Goal: Task Accomplishment & Management: Complete application form

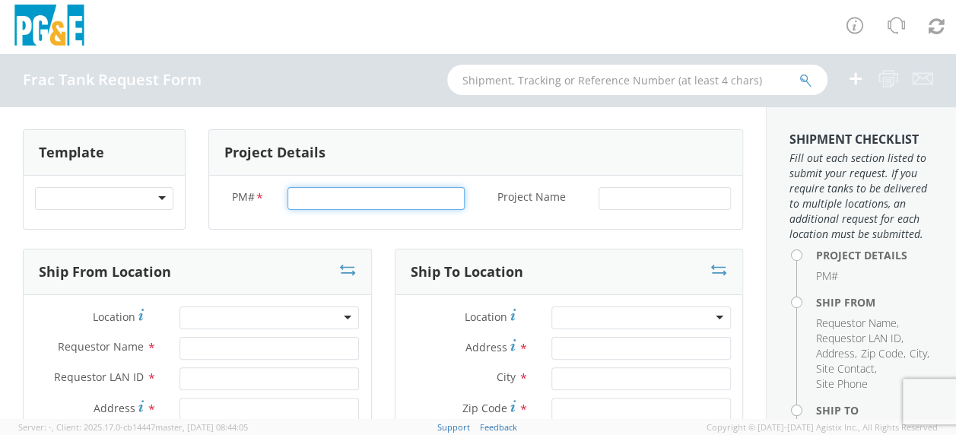
click at [315, 200] on input "PM# *" at bounding box center [375, 198] width 177 height 23
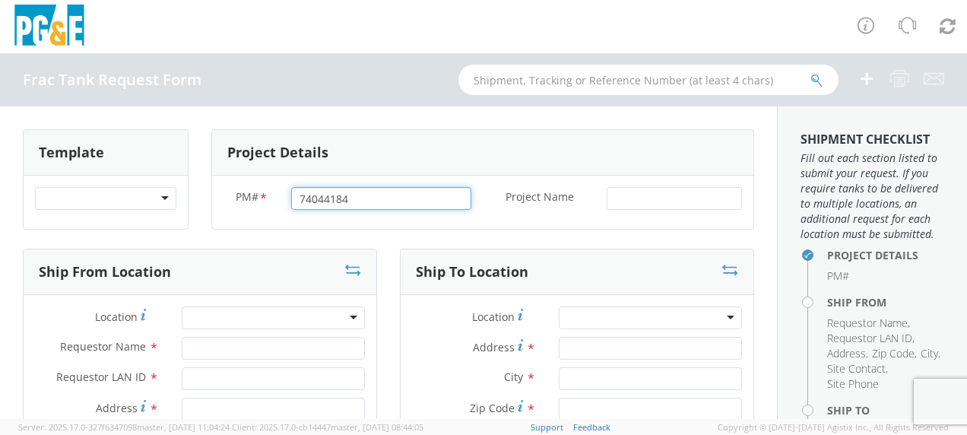
type input "74044184"
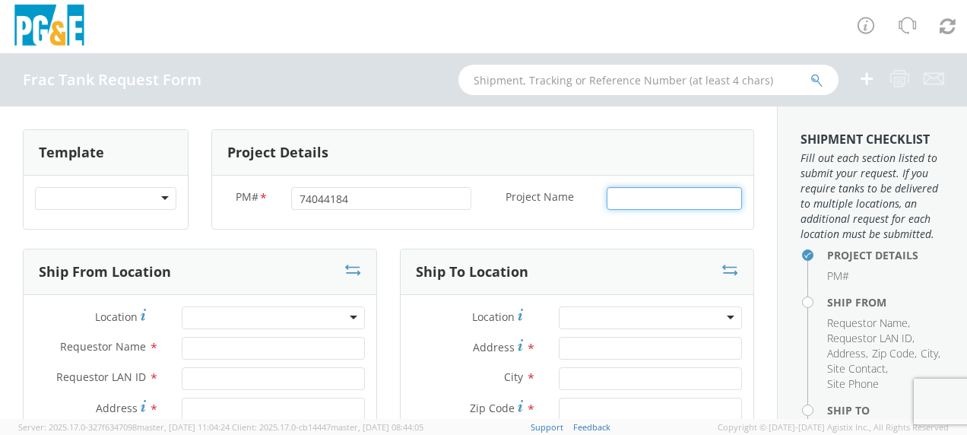
click at [622, 192] on input "Project Name *" at bounding box center [674, 198] width 135 height 23
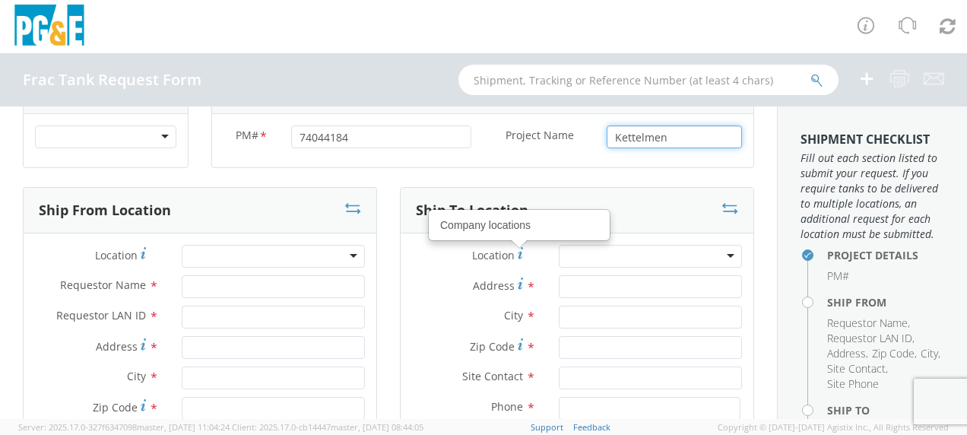
scroll to position [76, 0]
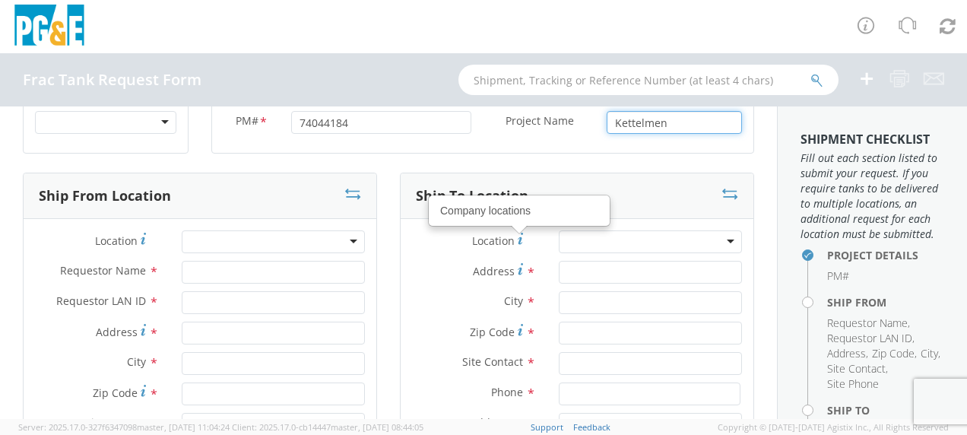
type input "Kettelmen"
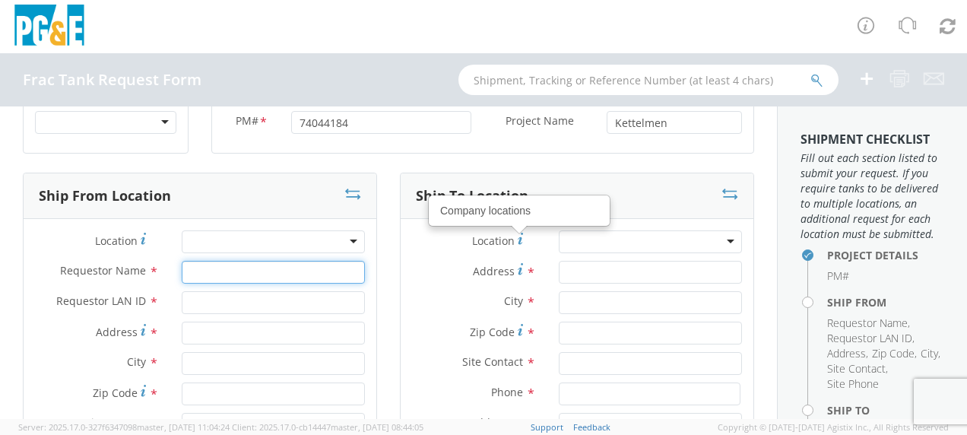
click at [198, 270] on input "Requestor Name *" at bounding box center [273, 272] width 183 height 23
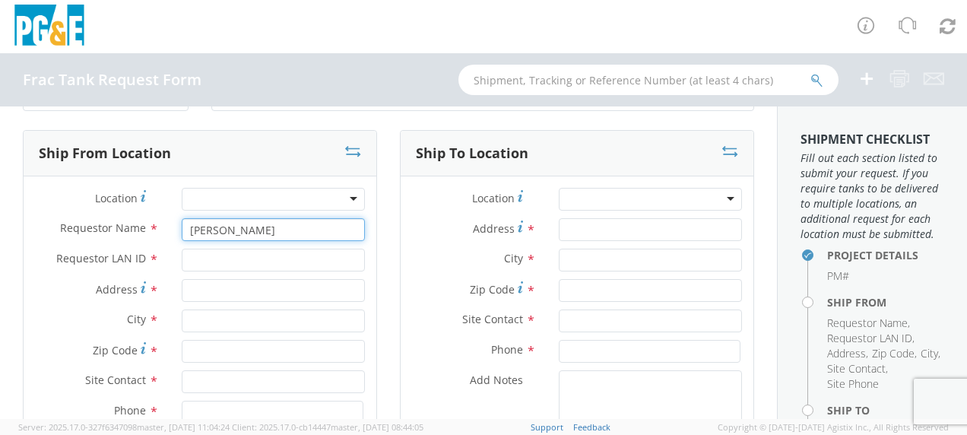
scroll to position [152, 0]
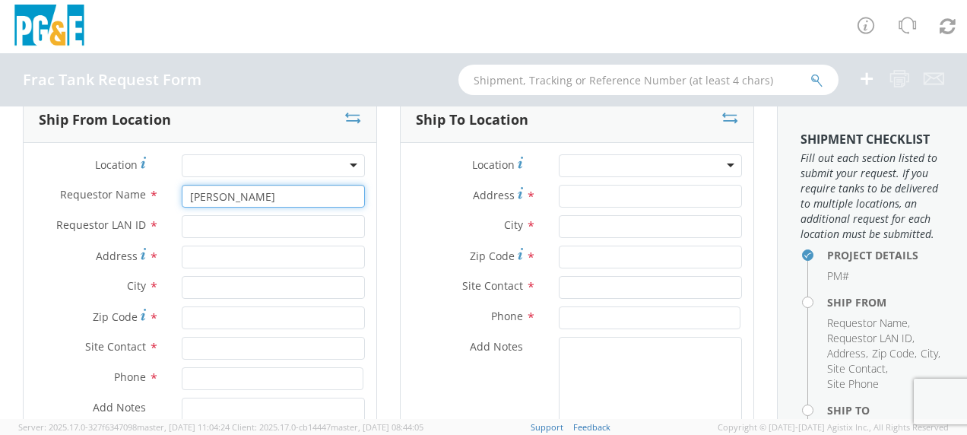
type input "[PERSON_NAME]"
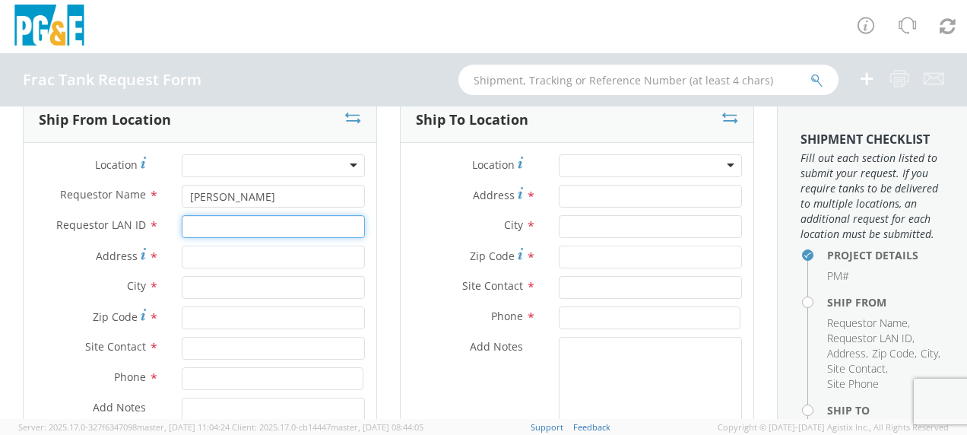
click at [220, 225] on input "Requestor LAN ID *" at bounding box center [273, 226] width 183 height 23
type input "tahj"
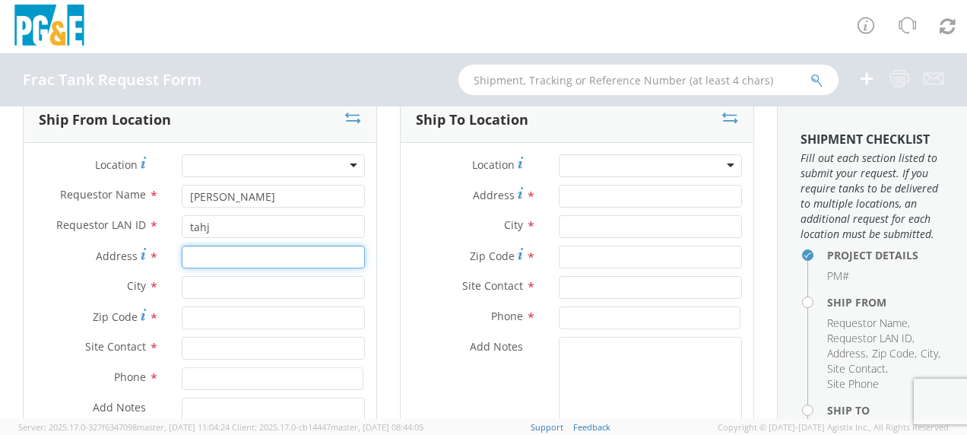
click at [198, 252] on input "Address *" at bounding box center [273, 257] width 183 height 23
type input "34453 [GEOGRAPHIC_DATA]"
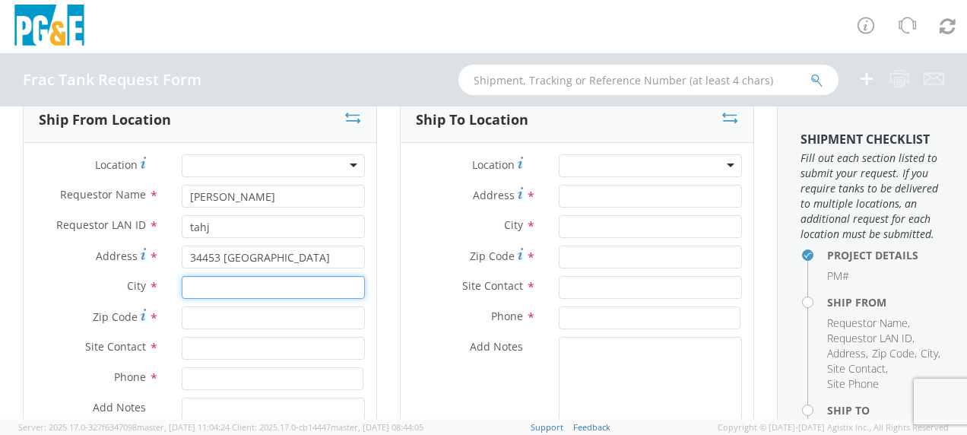
click at [200, 287] on input "text" at bounding box center [273, 287] width 183 height 23
type input "[GEOGRAPHIC_DATA]"
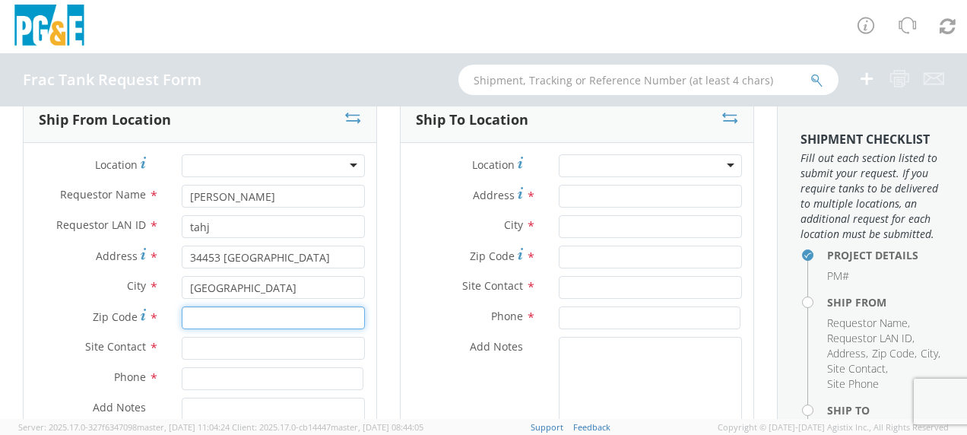
click at [204, 310] on input "Zip Code *" at bounding box center [273, 317] width 183 height 23
type input "93239"
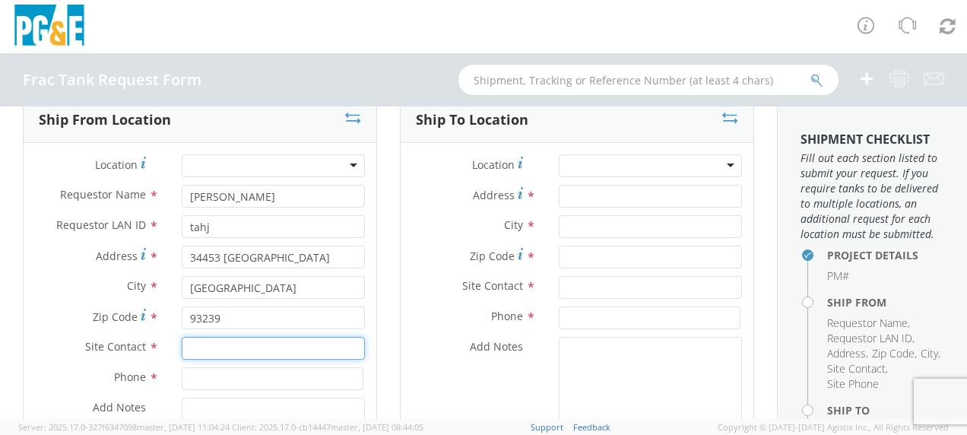
click at [199, 344] on input "text" at bounding box center [273, 348] width 183 height 23
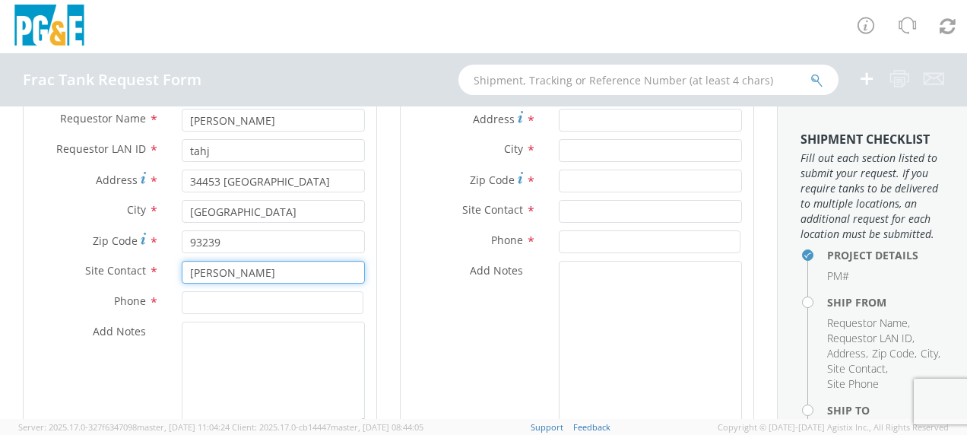
type input "[PERSON_NAME]"
click at [205, 300] on input at bounding box center [273, 302] width 182 height 23
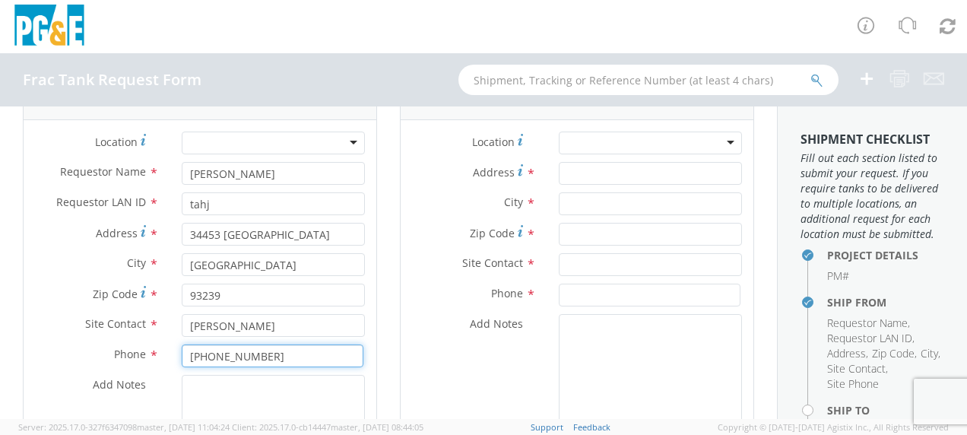
scroll to position [152, 0]
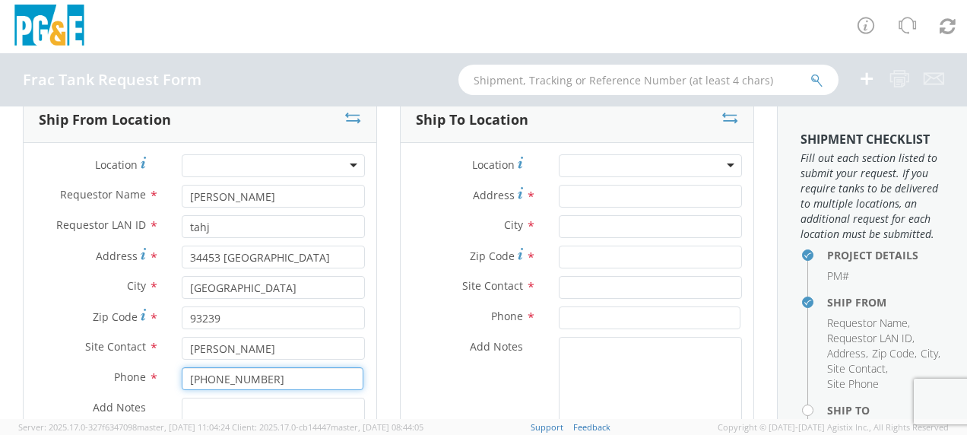
type input "[PHONE_NUMBER]"
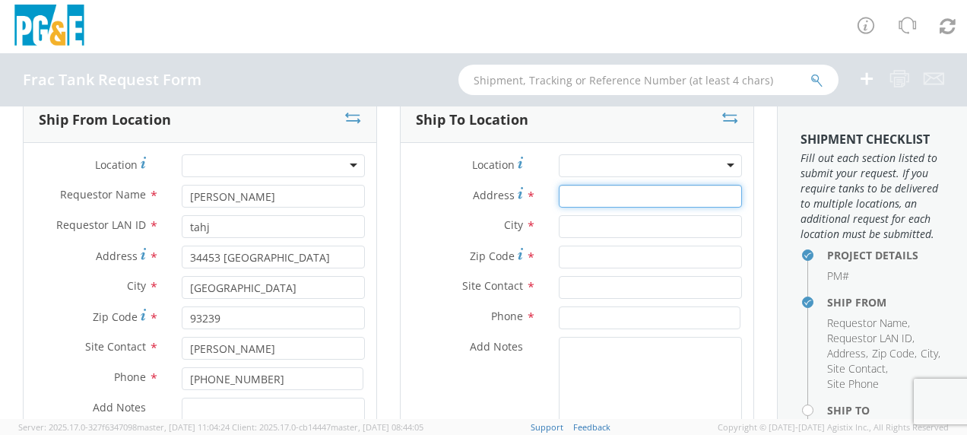
click at [604, 195] on input "Address *" at bounding box center [650, 196] width 183 height 23
type input "[STREET_ADDRESS][PERSON_NAME]"
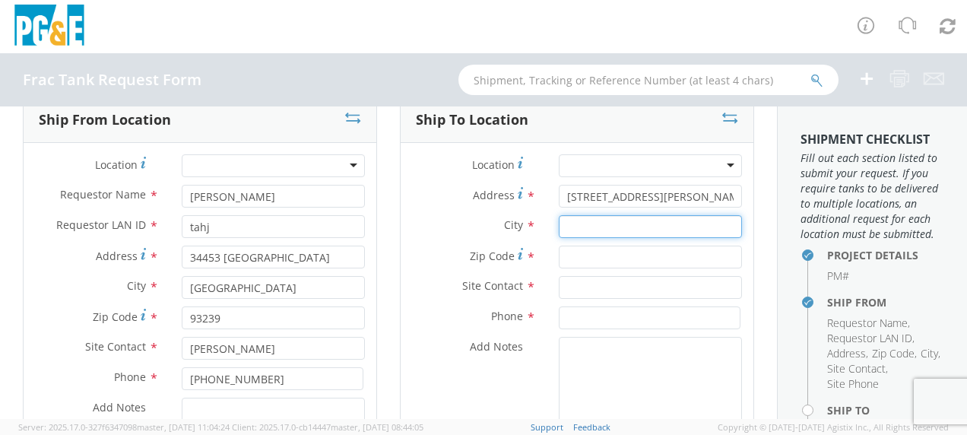
click at [580, 228] on input "text" at bounding box center [650, 226] width 183 height 23
type input "Gustine"
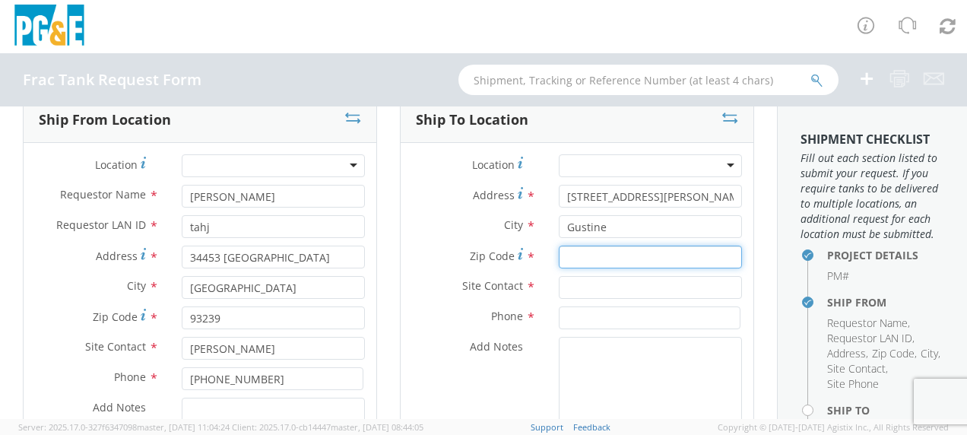
click at [573, 256] on input "Zip Code *" at bounding box center [650, 257] width 183 height 23
type input "95332"
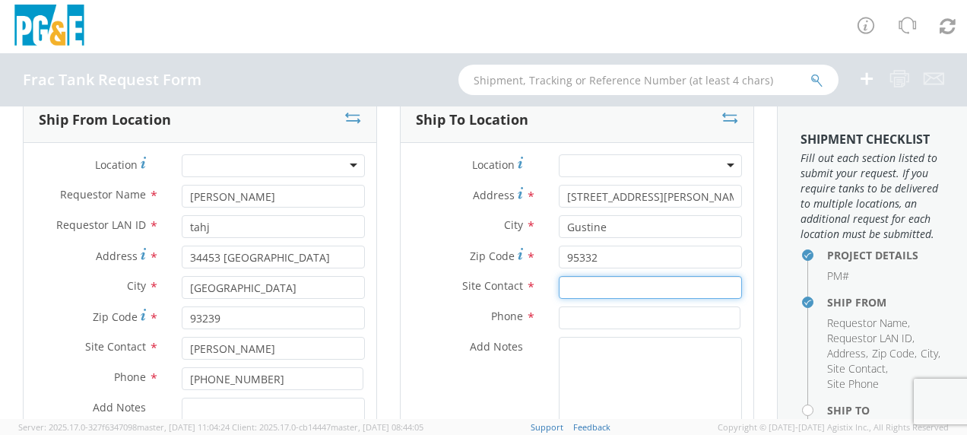
click at [568, 285] on input "text" at bounding box center [650, 287] width 183 height 23
type input "[PERSON_NAME]"
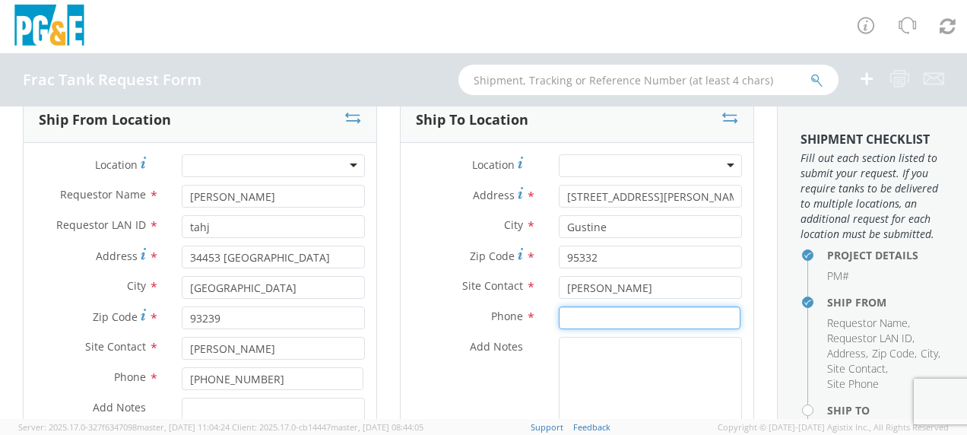
click at [576, 319] on input at bounding box center [650, 317] width 182 height 23
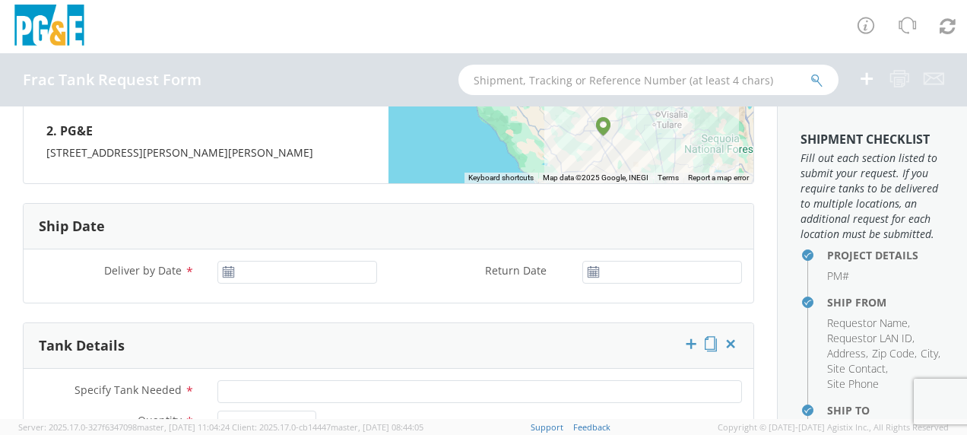
scroll to position [760, 0]
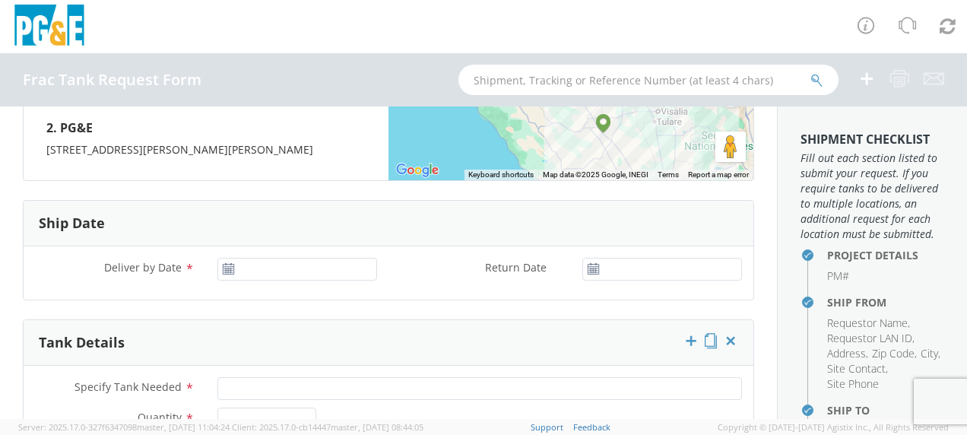
type input "[PHONE_NUMBER]"
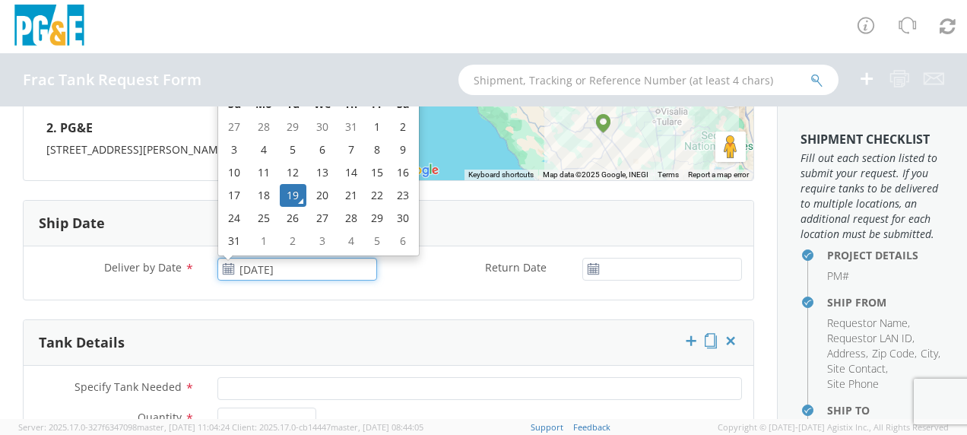
click at [306, 275] on input "[DATE]" at bounding box center [297, 269] width 160 height 23
click at [320, 198] on td "20" at bounding box center [322, 195] width 32 height 23
type input "[DATE]"
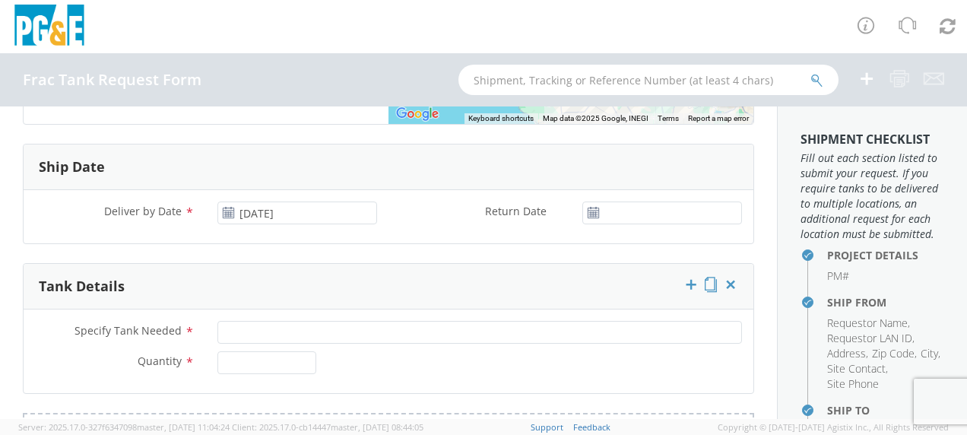
scroll to position [912, 0]
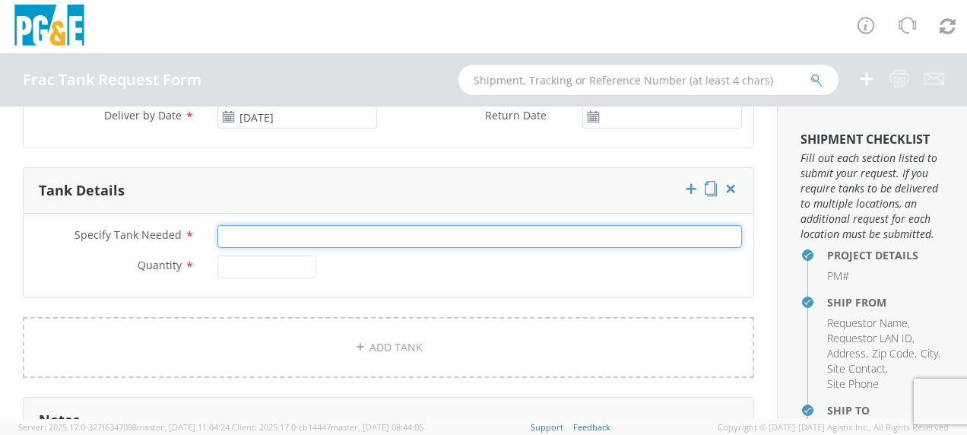
click at [281, 233] on input "Specify Tank Needed *" at bounding box center [479, 236] width 525 height 23
type input "20K Single Wall"
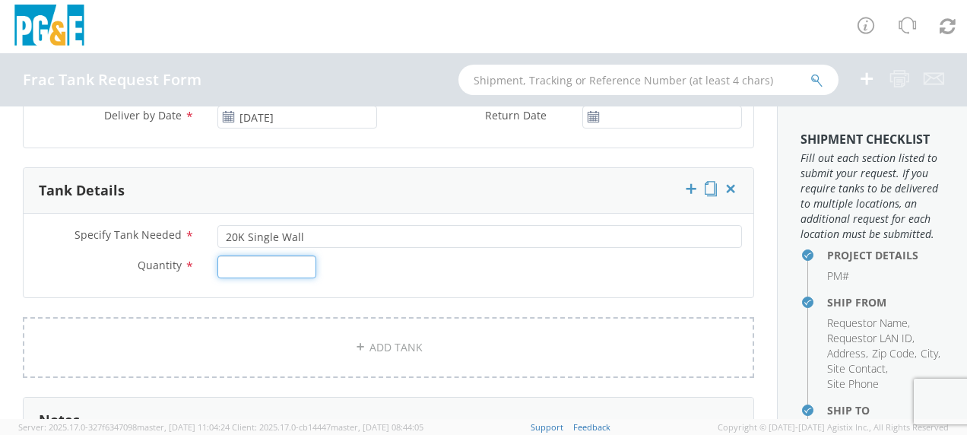
click at [267, 266] on input "Quantity *" at bounding box center [266, 266] width 99 height 23
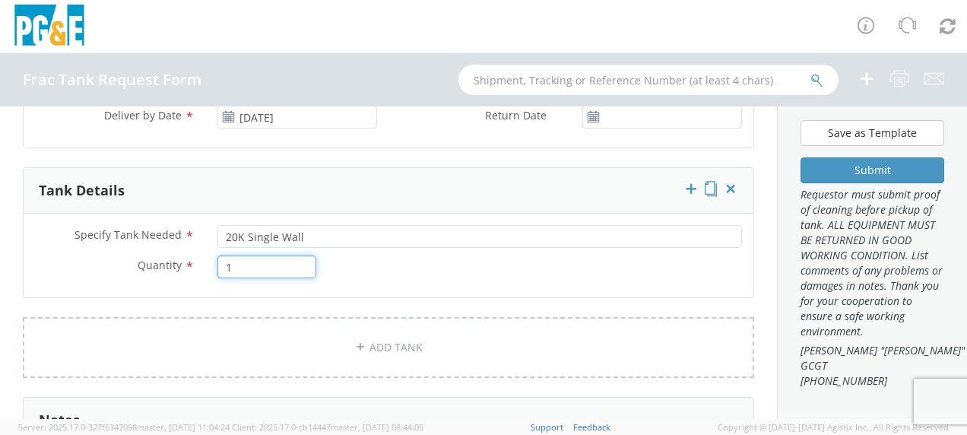
scroll to position [540, 0]
type input "1"
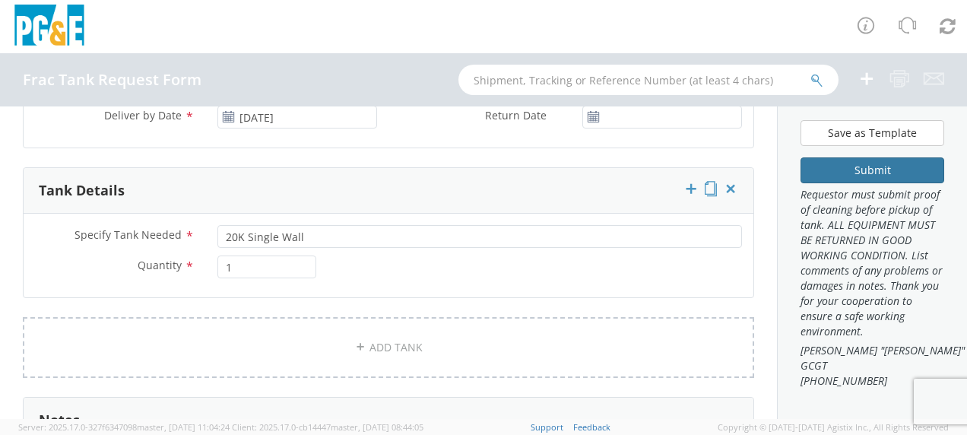
click at [868, 157] on button "Submit" at bounding box center [873, 170] width 144 height 26
